Goal: Information Seeking & Learning: Learn about a topic

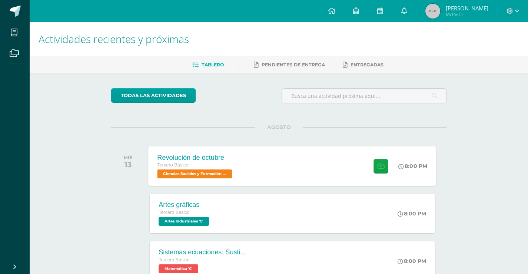
click at [275, 163] on div "Revolución de octubre Tercero Básico Ciencias Sociales y Formación Ciudadana 'C…" at bounding box center [292, 166] width 288 height 40
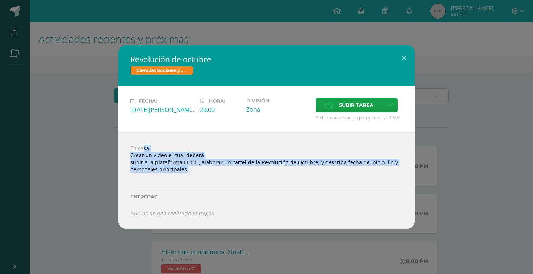
drag, startPoint x: 128, startPoint y: 145, endPoint x: 406, endPoint y: 180, distance: 280.6
click at [406, 180] on div "En casa Crear un video el cual deberá subir a la plataforma EDOO, elaborar un c…" at bounding box center [266, 180] width 296 height 96
click at [397, 62] on button at bounding box center [404, 57] width 21 height 25
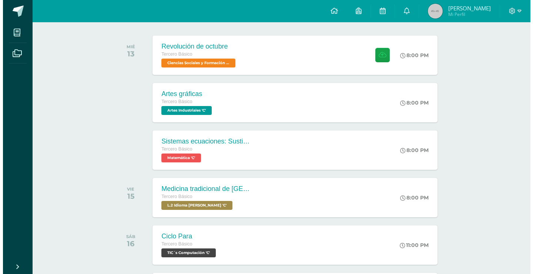
scroll to position [111, 0]
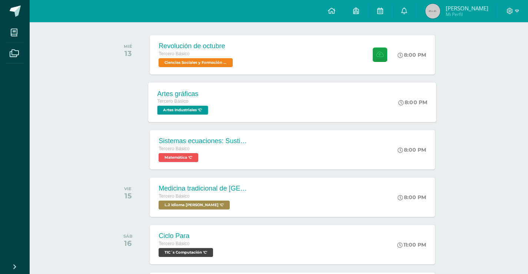
click at [271, 111] on div "Artes gráficas Tercero Básico Artes Industriales 'C' 8:00 PM Artes gráficas Art…" at bounding box center [292, 102] width 288 height 40
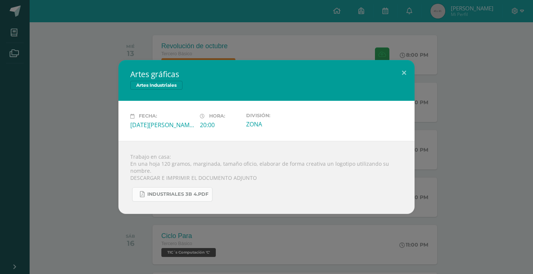
click at [178, 196] on span "INDUSTRIALES 3B 4.pdf" at bounding box center [177, 194] width 61 height 6
drag, startPoint x: 126, startPoint y: 54, endPoint x: 123, endPoint y: 57, distance: 4.5
click at [125, 54] on div "Artes gráficas Artes Industriales Fecha: Miércoles 13 de Agosto Hora: 20:00 Div…" at bounding box center [266, 137] width 533 height 274
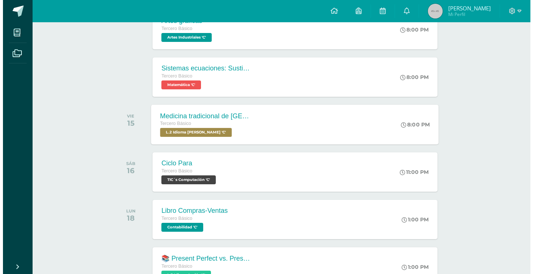
scroll to position [185, 0]
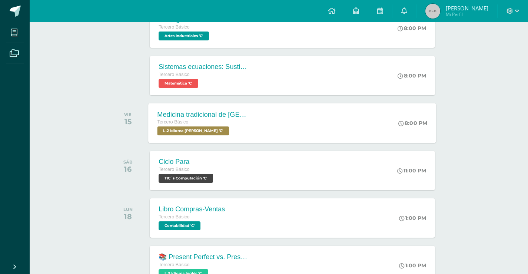
click at [210, 124] on div "Tercero Básico" at bounding box center [202, 122] width 90 height 8
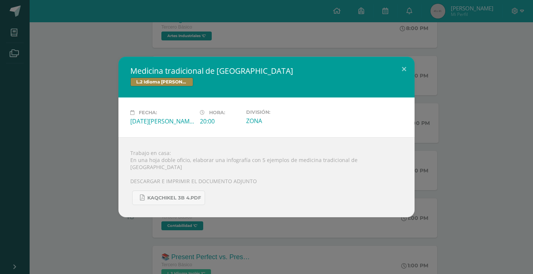
click at [93, 125] on div "Medicina tradicional de Guatemala L.2 Idioma Maya Kaqchikel Fecha: Viernes 15 d…" at bounding box center [266, 137] width 527 height 160
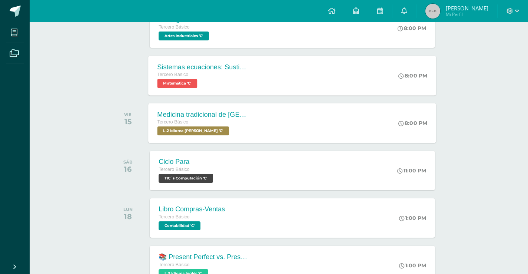
click at [216, 90] on div "Sistemas ecuaciones: Sustitución e igualación Tercero Básico Matemática 'C'" at bounding box center [202, 76] width 108 height 40
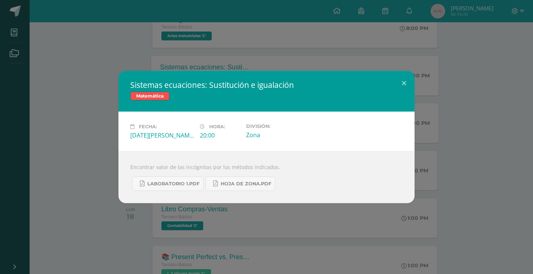
click at [80, 129] on div "Sistemas ecuaciones: Sustitución e igualación Matemática Fecha: Miércoles 13 de…" at bounding box center [266, 137] width 527 height 132
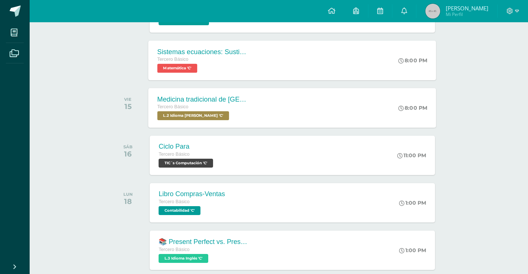
scroll to position [259, 0]
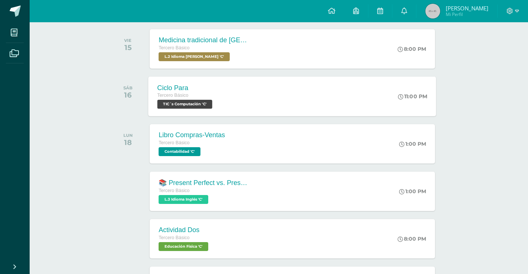
click at [192, 108] on span "TIC´s Computación 'C'" at bounding box center [184, 104] width 55 height 9
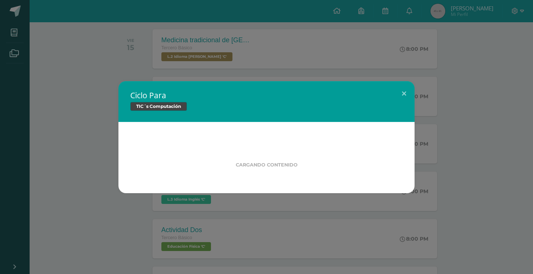
click at [99, 110] on div "Ciclo Para TIC´s Computación Cargando contenido" at bounding box center [266, 137] width 527 height 112
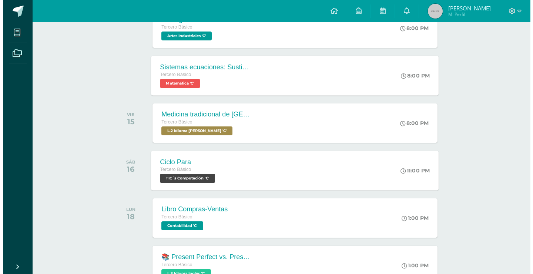
scroll to position [148, 0]
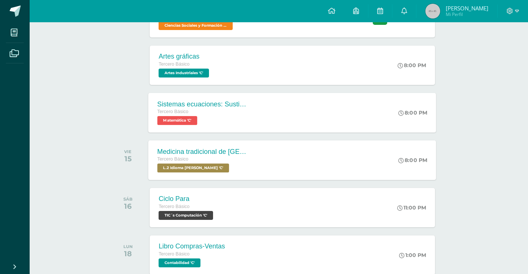
click at [224, 154] on div "Medicina tradicional de [GEOGRAPHIC_DATA]" at bounding box center [202, 151] width 90 height 8
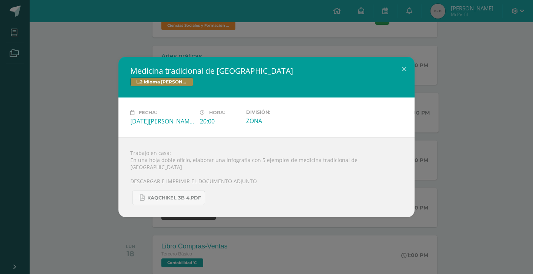
click at [105, 134] on div "Medicina tradicional de Guatemala L.2 Idioma Maya Kaqchikel Fecha: Viernes 15 d…" at bounding box center [266, 137] width 527 height 160
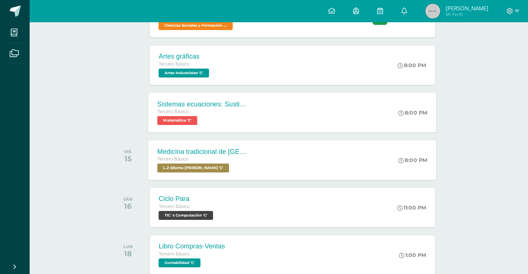
click at [184, 143] on div "Medicina tradicional de Guatemala Tercero Básico L.2 Idioma Maya Kaqchikel 'C'" at bounding box center [202, 160] width 108 height 40
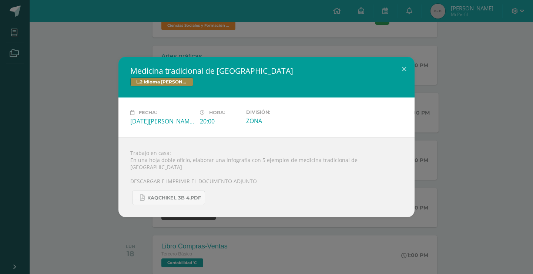
click at [65, 125] on div "Medicina tradicional de Guatemala L.2 Idioma Maya Kaqchikel Fecha: Viernes 15 d…" at bounding box center [266, 137] width 527 height 160
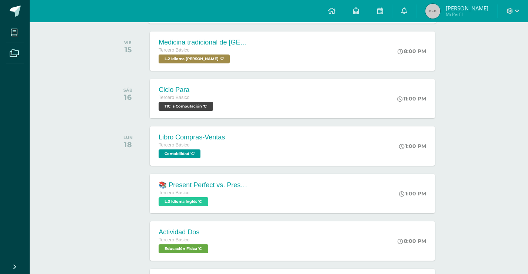
scroll to position [296, 0]
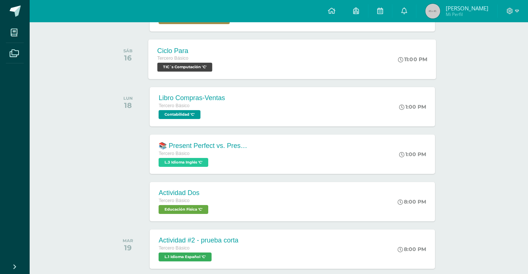
click at [226, 64] on div "Ciclo Para Tercero Básico TIC´s Computación 'C' 11:00 PM Ciclo Para TIC´s Compu…" at bounding box center [292, 59] width 288 height 40
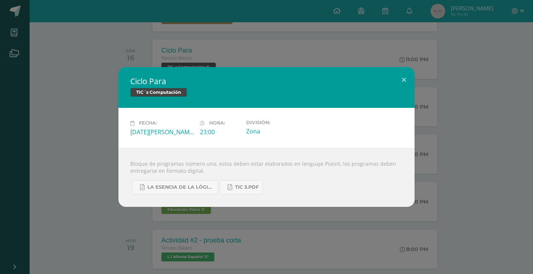
click at [88, 126] on div "Ciclo Para TIC´s Computación Fecha: Sábado 16 de Agosto Hora: 23:00 División: Z…" at bounding box center [266, 136] width 527 height 139
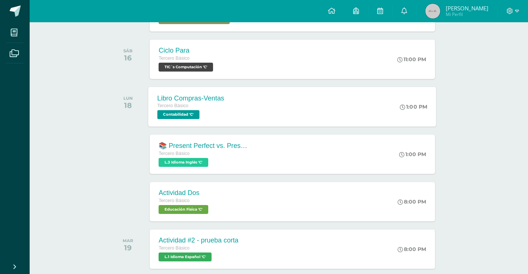
click at [211, 98] on div "Libro Compras-Ventas" at bounding box center [190, 98] width 67 height 8
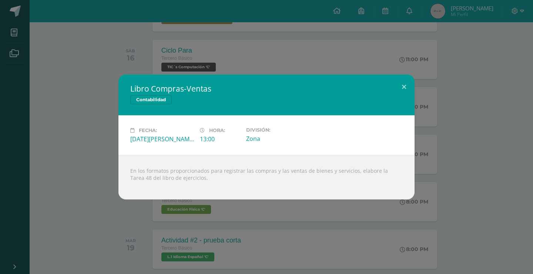
click at [51, 113] on div "Libro Compras-Ventas Contabilidad Fecha: Lunes 18 de Agosto Hora: 13:00 Divisió…" at bounding box center [266, 136] width 527 height 125
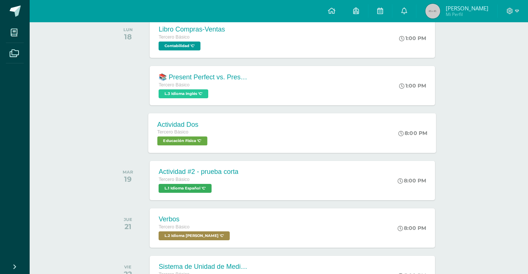
scroll to position [370, 0]
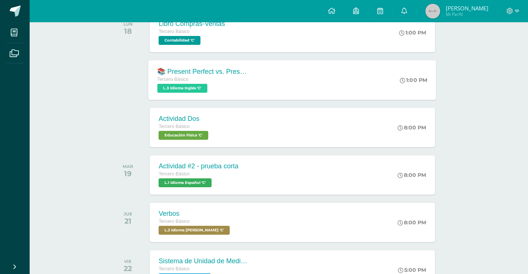
click at [218, 80] on div "Tercero Básico" at bounding box center [202, 80] width 90 height 8
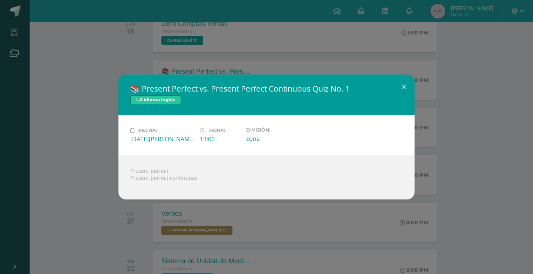
click at [49, 125] on div "📚 Present Perfect vs. Present Perfect Continuous Quiz No. 1 L.3 Idioma Inglés F…" at bounding box center [266, 136] width 527 height 125
